Goal: Manage account settings

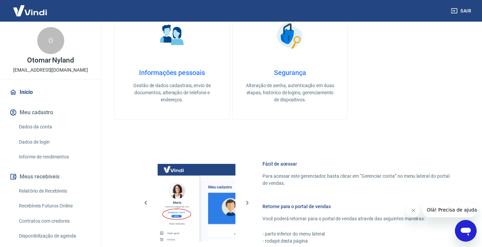
scroll to position [101, 0]
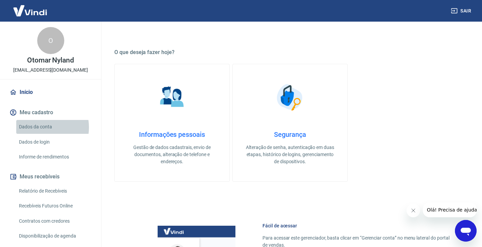
click at [40, 127] on link "Dados da conta" at bounding box center [54, 127] width 77 height 14
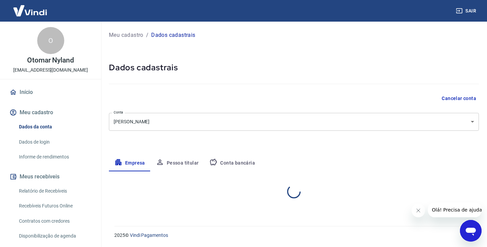
select select "RS"
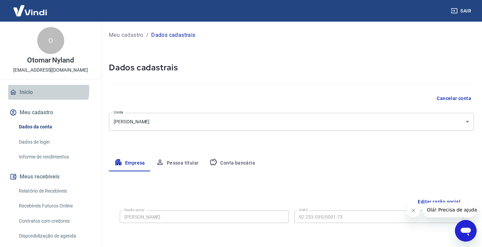
click at [34, 90] on link "Início" at bounding box center [50, 92] width 85 height 15
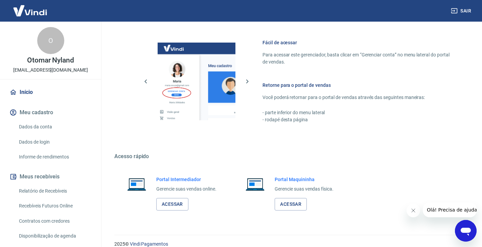
scroll to position [293, 0]
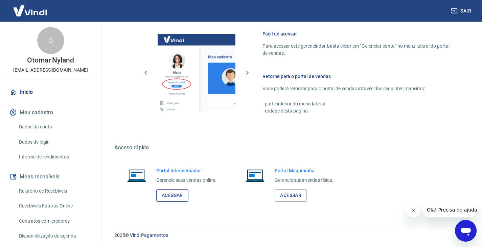
click at [179, 196] on link "Acessar" at bounding box center [172, 195] width 32 height 13
click at [180, 194] on link "Acessar" at bounding box center [172, 195] width 32 height 13
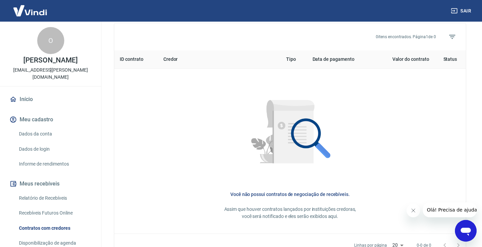
scroll to position [270, 0]
